Goal: Information Seeking & Learning: Learn about a topic

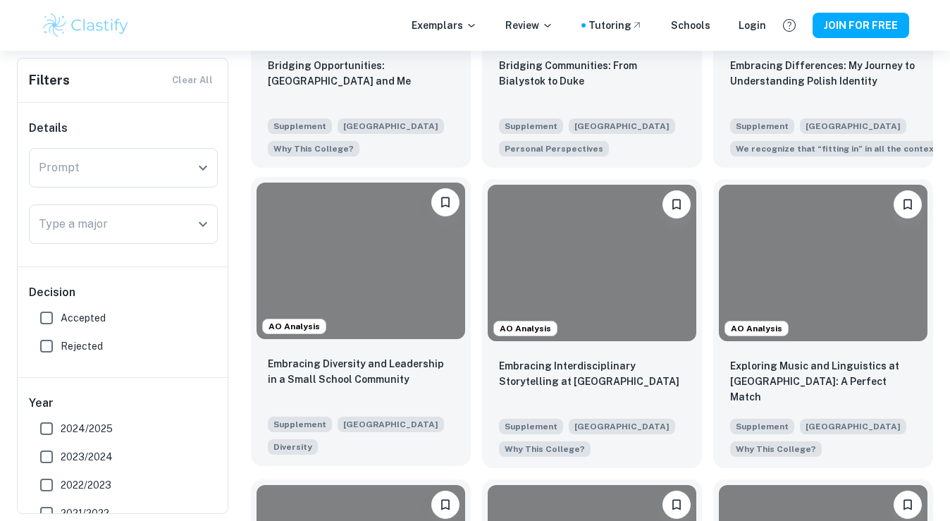
scroll to position [521, 0]
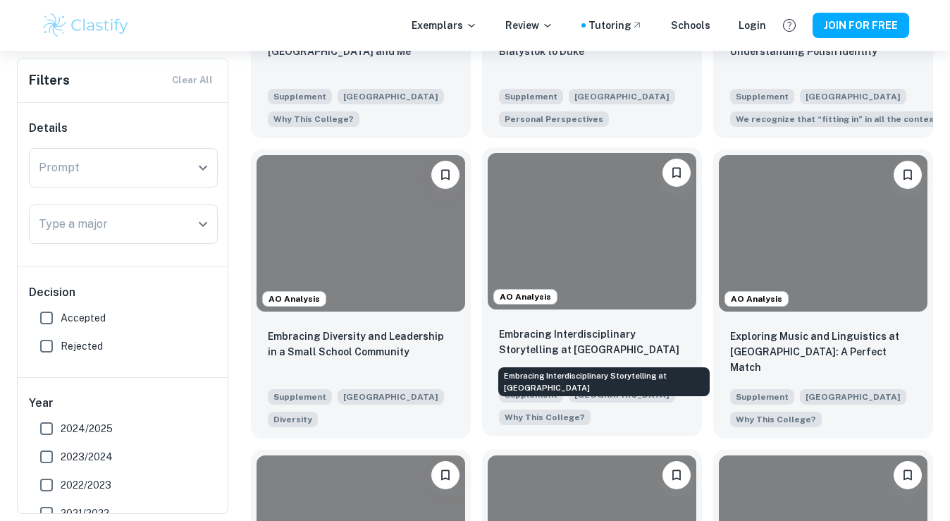
click at [581, 336] on p "Embracing Interdisciplinary Storytelling at [GEOGRAPHIC_DATA]" at bounding box center [592, 341] width 186 height 31
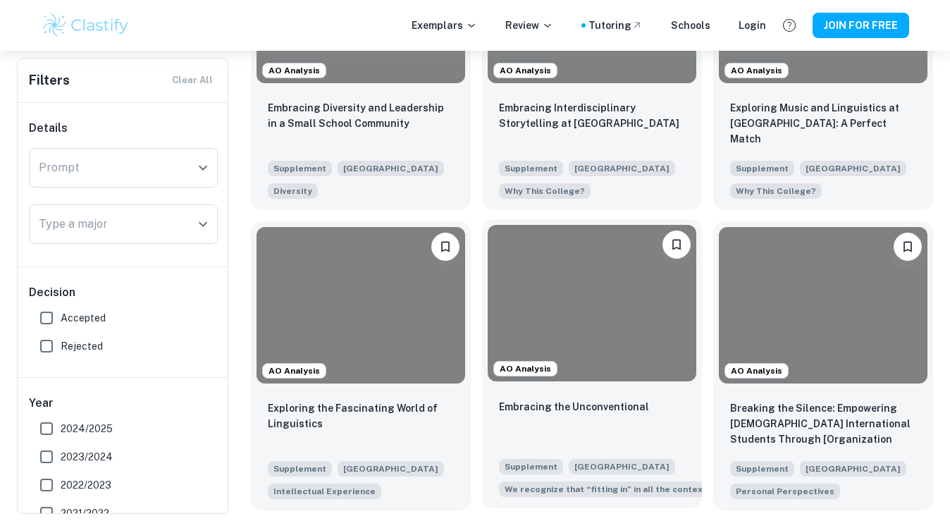
scroll to position [748, 0]
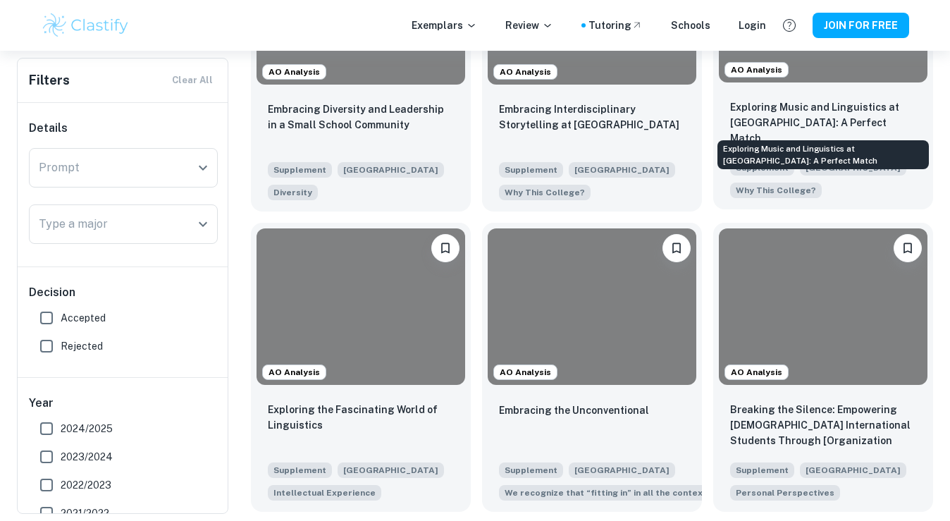
click at [798, 99] on p "Exploring Music and Linguistics at [GEOGRAPHIC_DATA]: A Perfect Match" at bounding box center [823, 122] width 186 height 47
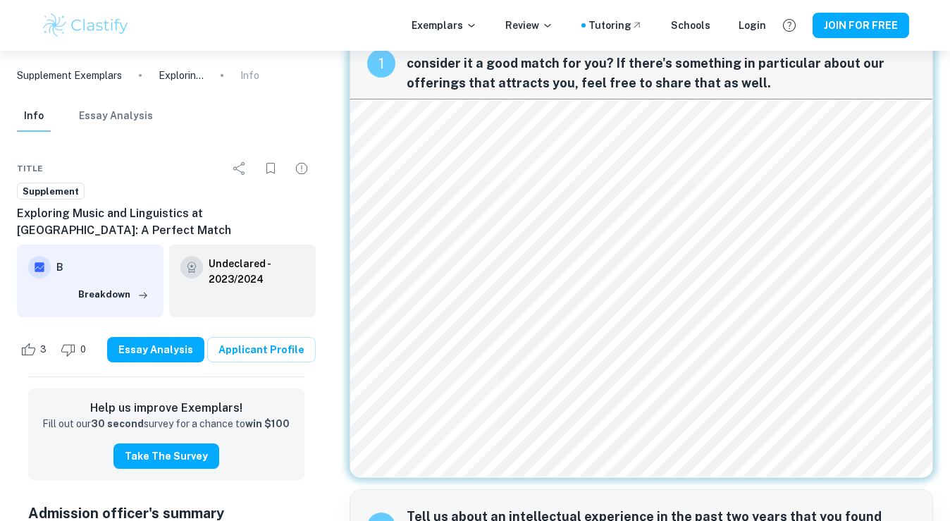
scroll to position [54, 0]
